Goal: Transaction & Acquisition: Purchase product/service

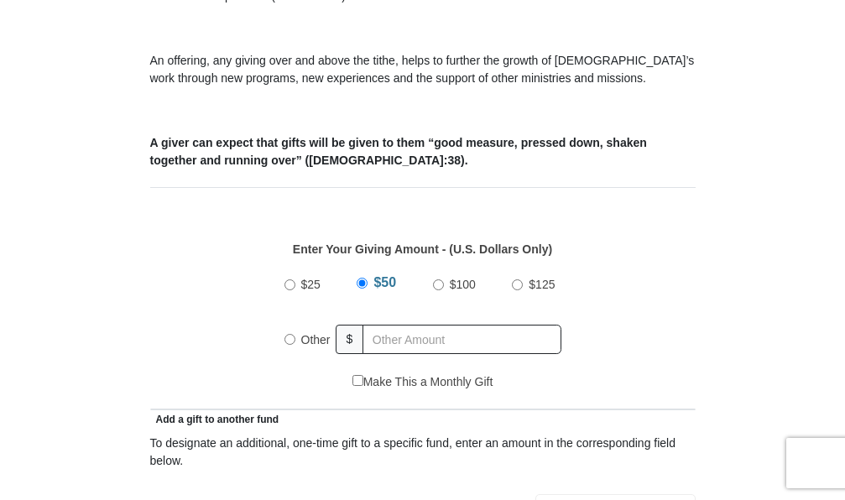
scroll to position [642, 0]
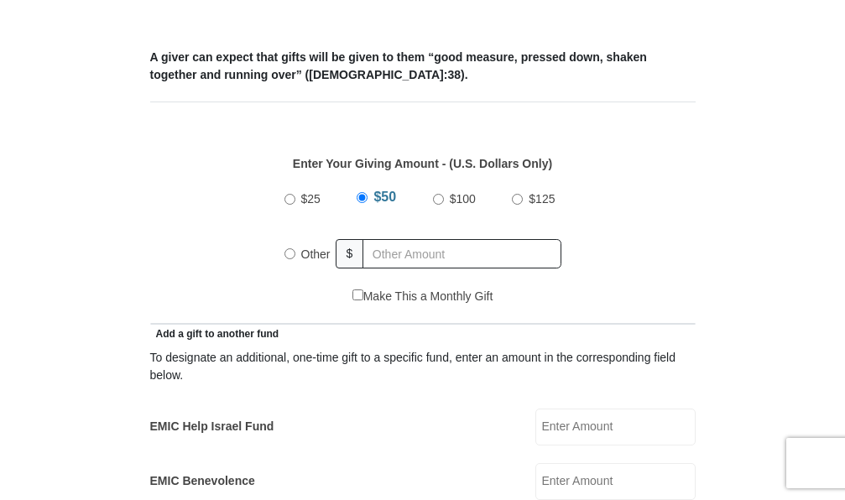
click at [292, 251] on input "Other" at bounding box center [290, 253] width 11 height 11
radio input "true"
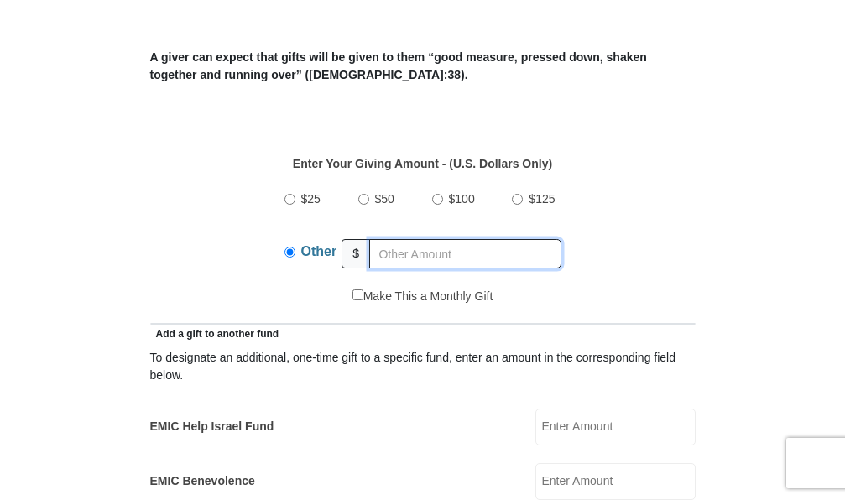
click at [443, 253] on input "text" at bounding box center [465, 253] width 192 height 29
type input "200"
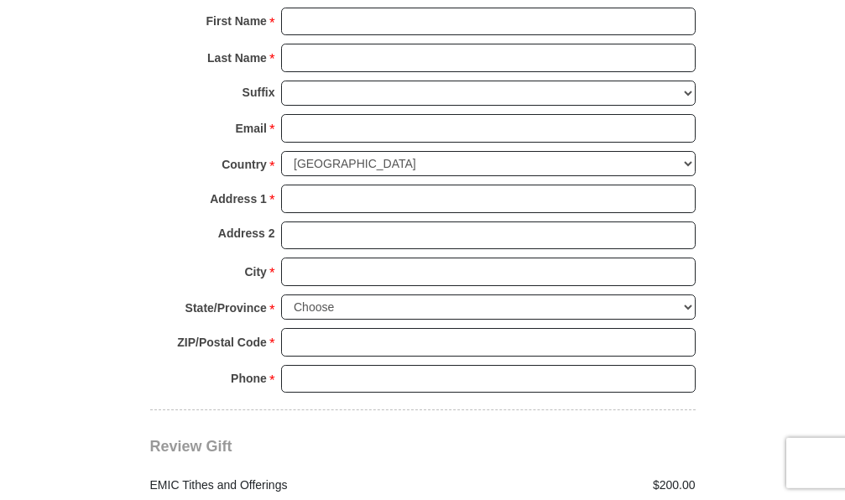
scroll to position [1732, 0]
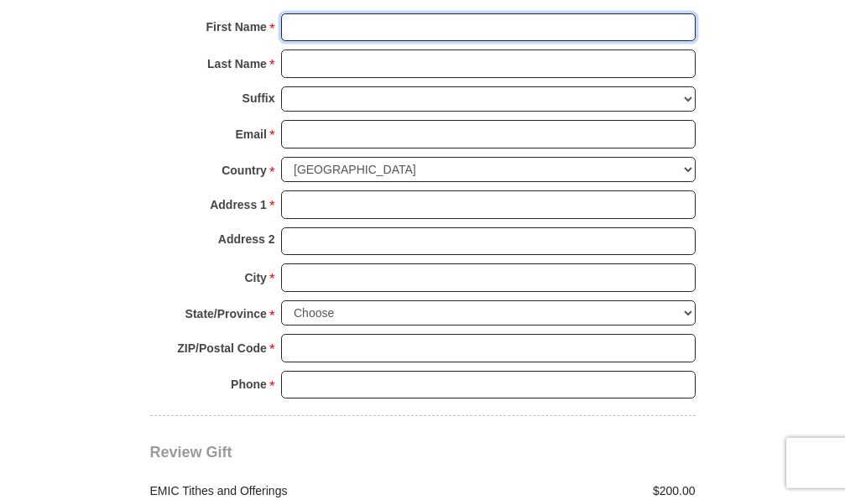
click at [324, 21] on input "First Name *" at bounding box center [488, 27] width 415 height 29
type input "[PERSON_NAME]"
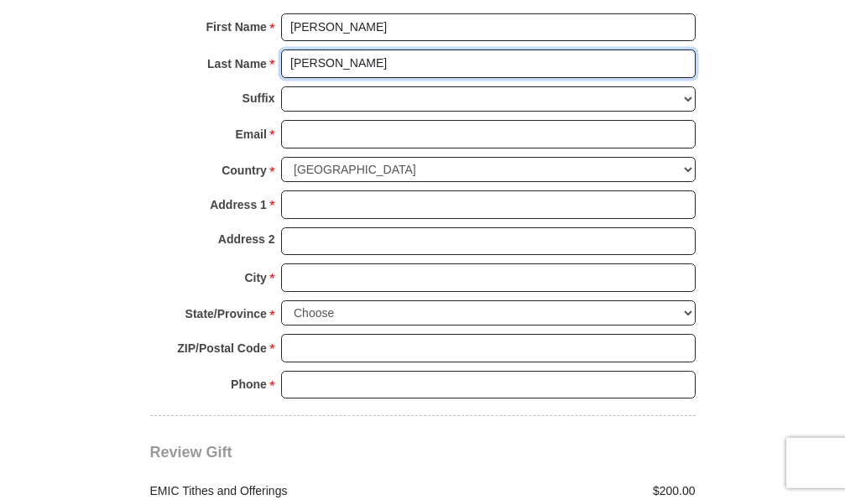
type input "[PERSON_NAME]"
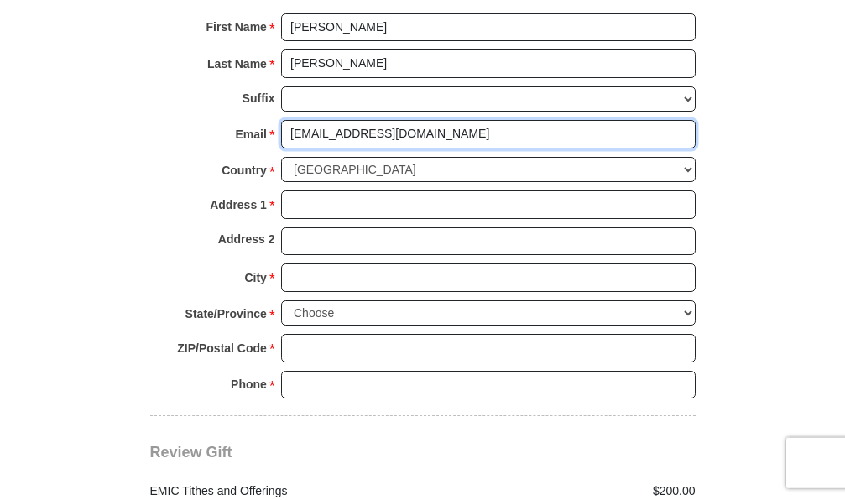
type input "[EMAIL_ADDRESS][DOMAIN_NAME]"
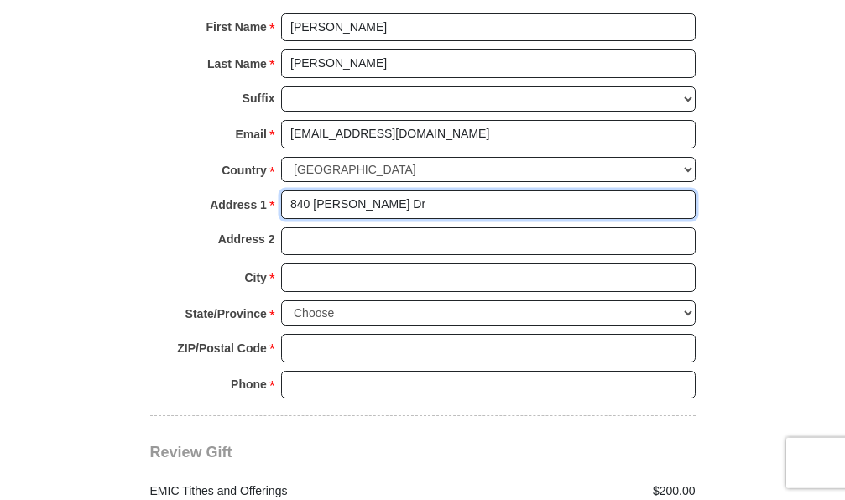
type input "840 [PERSON_NAME] Dr"
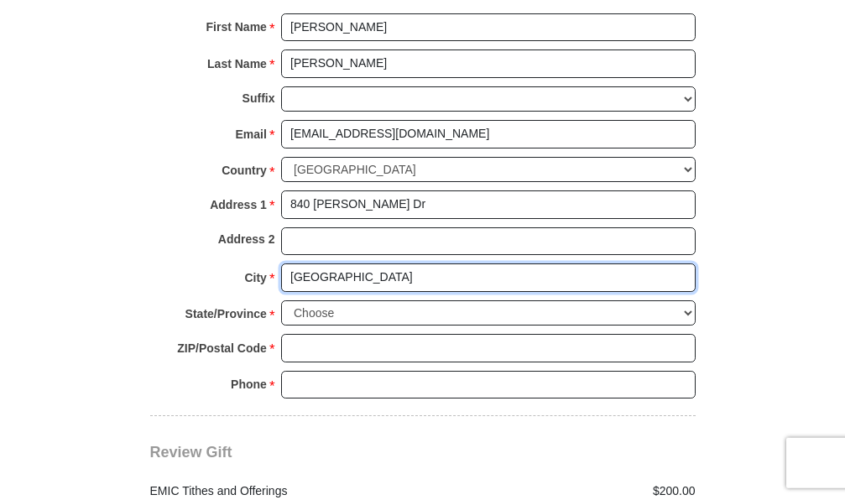
type input "[GEOGRAPHIC_DATA]"
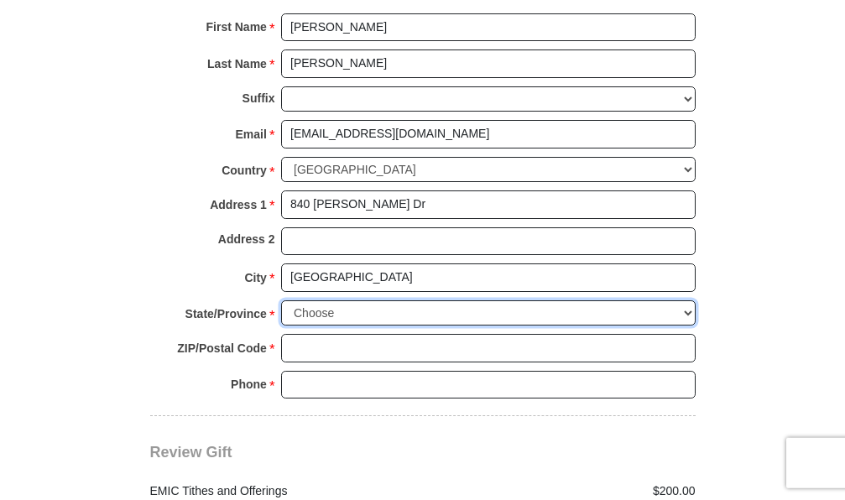
select select "OH"
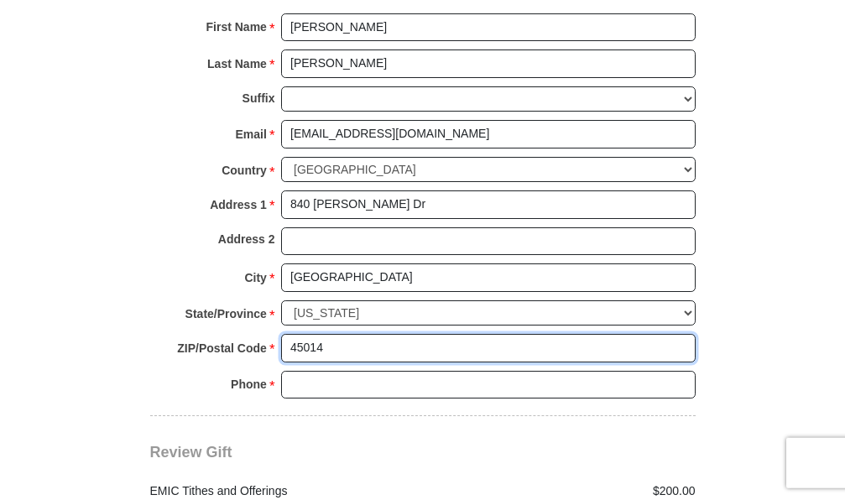
type input "45014"
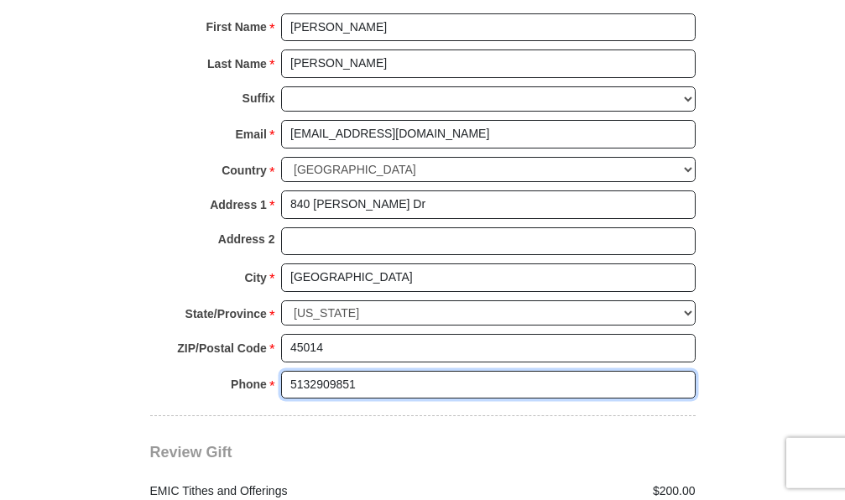
type input "5132909851"
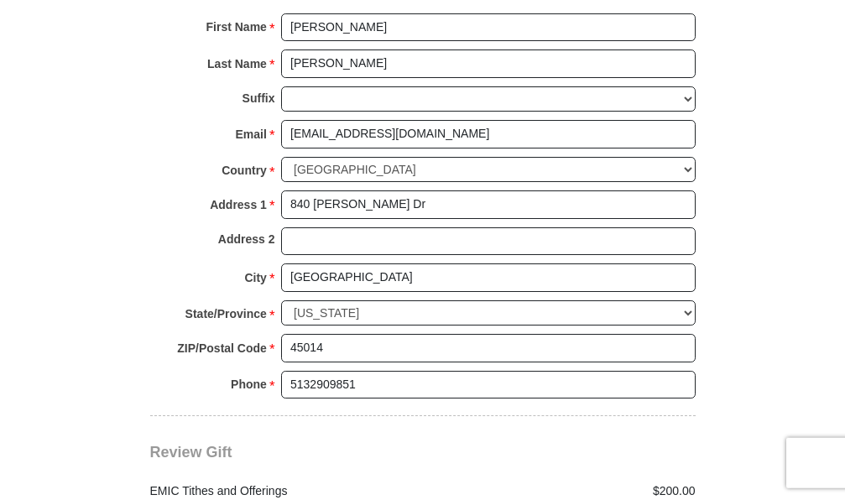
scroll to position [2171, 0]
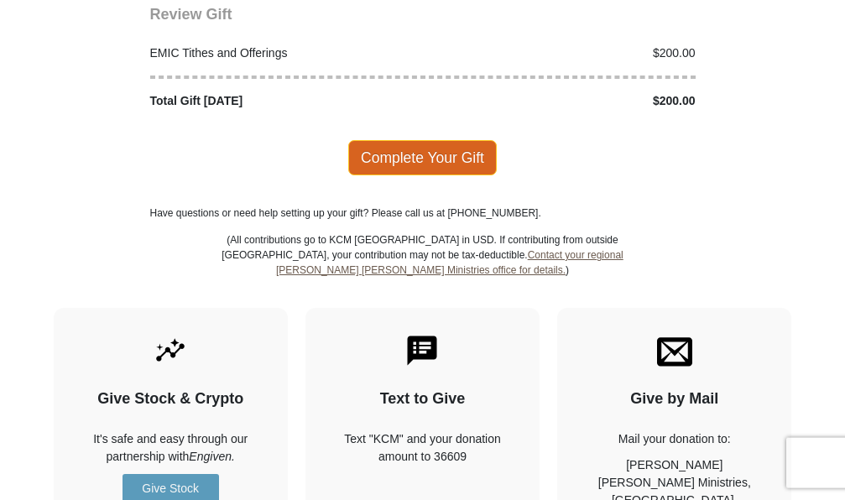
click at [376, 148] on span "Complete Your Gift" at bounding box center [422, 157] width 149 height 35
